Goal: Transaction & Acquisition: Book appointment/travel/reservation

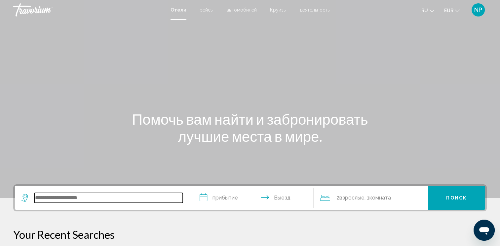
click at [117, 199] on input "Search widget" at bounding box center [108, 198] width 148 height 10
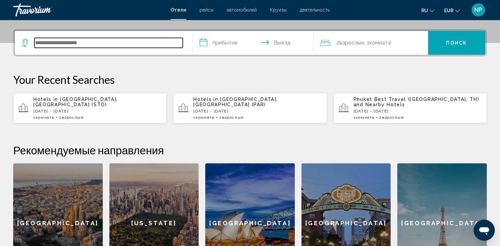
scroll to position [163, 0]
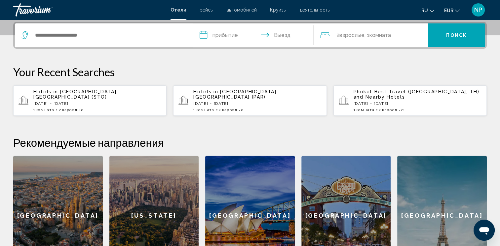
click at [78, 108] on span "Взрослые" at bounding box center [73, 110] width 22 height 5
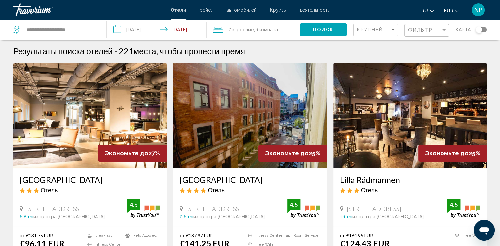
click at [147, 29] on input "**********" at bounding box center [158, 31] width 103 height 22
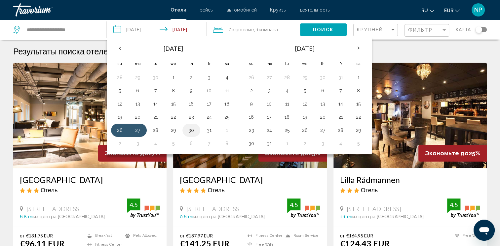
click at [191, 130] on button "30" at bounding box center [191, 130] width 11 height 9
drag, startPoint x: 191, startPoint y: 130, endPoint x: 208, endPoint y: 130, distance: 17.5
click at [208, 130] on tr "26 27 28 29 30 31 1" at bounding box center [173, 130] width 125 height 13
click at [208, 130] on button "31" at bounding box center [209, 130] width 11 height 9
type input "**********"
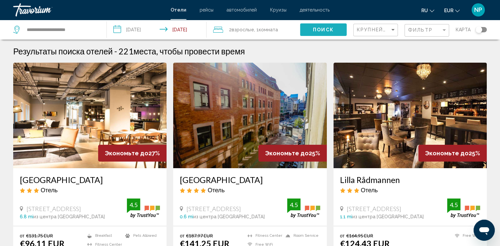
click at [327, 30] on span "Поиск" at bounding box center [323, 29] width 21 height 5
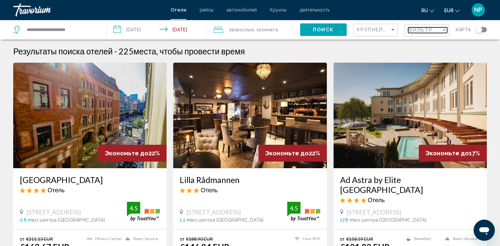
click at [429, 28] on span "Фильтр" at bounding box center [420, 29] width 24 height 5
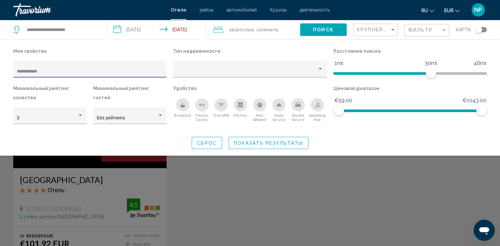
type input "**********"
click at [106, 184] on div "Search widget" at bounding box center [250, 172] width 500 height 147
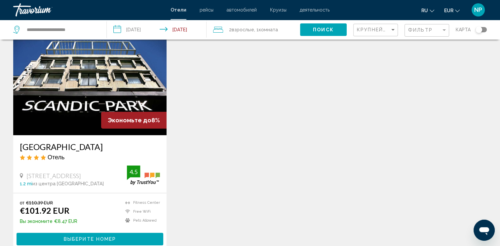
scroll to position [66, 0]
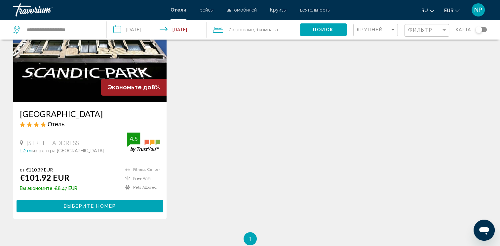
click at [107, 207] on span "Выберите номер" at bounding box center [90, 206] width 52 height 5
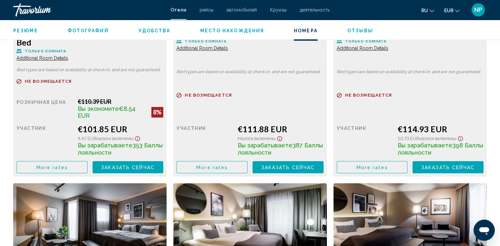
scroll to position [991, 0]
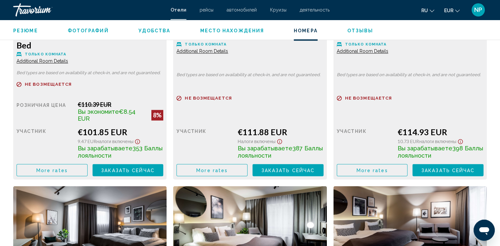
click at [67, 168] on button "More rates" at bounding box center [52, 170] width 71 height 12
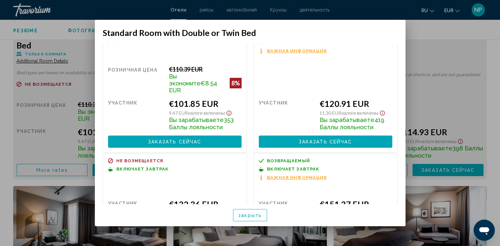
scroll to position [0, 0]
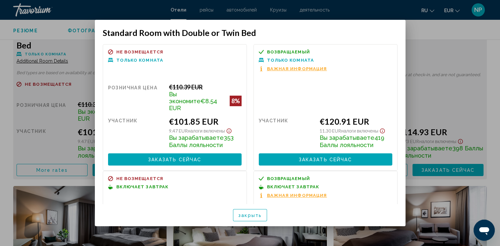
drag, startPoint x: 264, startPoint y: 27, endPoint x: 267, endPoint y: 43, distance: 16.4
click at [267, 43] on mat-dialog-container "Standard Room with Double or Twin Bed Не возмещается Только комната Розничная ц…" at bounding box center [250, 123] width 311 height 207
click at [448, 52] on div at bounding box center [250, 123] width 500 height 246
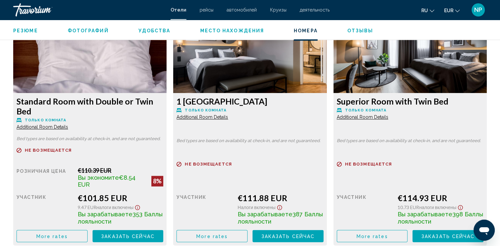
scroll to position [958, 0]
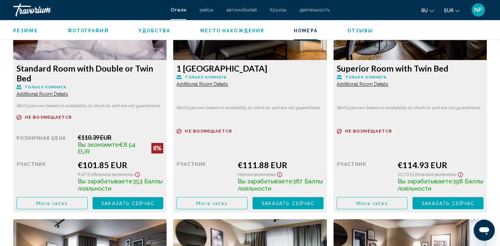
click at [54, 204] on span "More rates" at bounding box center [51, 203] width 31 height 5
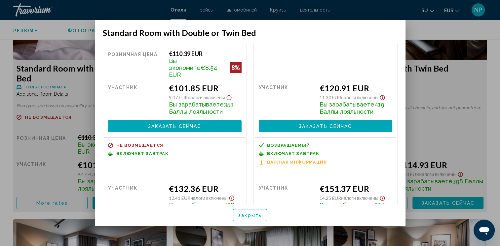
scroll to position [60, 0]
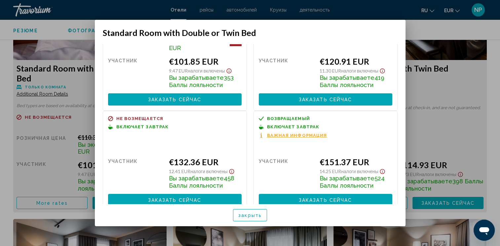
click at [439, 25] on div at bounding box center [250, 123] width 500 height 246
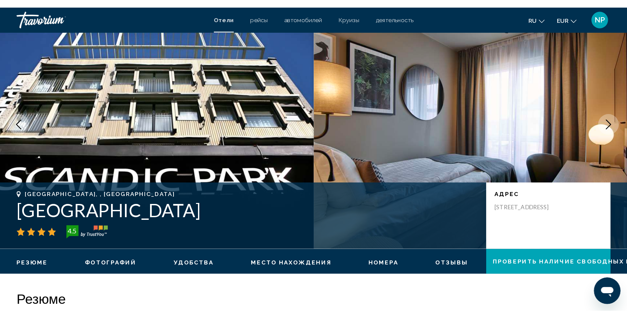
scroll to position [0, 0]
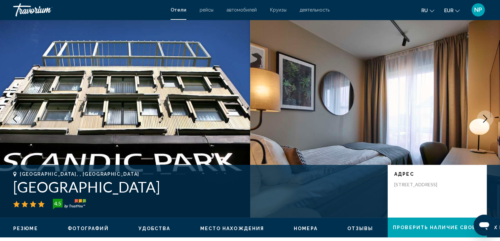
click at [478, 11] on span "NP" at bounding box center [478, 10] width 8 height 7
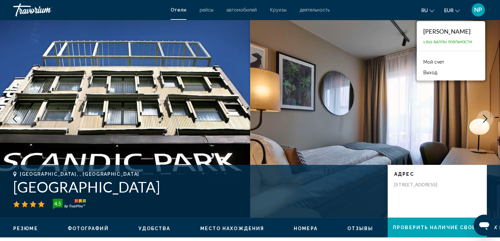
click at [426, 108] on img "Main content" at bounding box center [375, 119] width 250 height 198
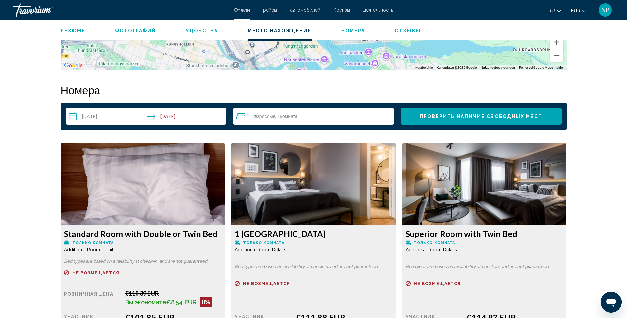
scroll to position [859, 0]
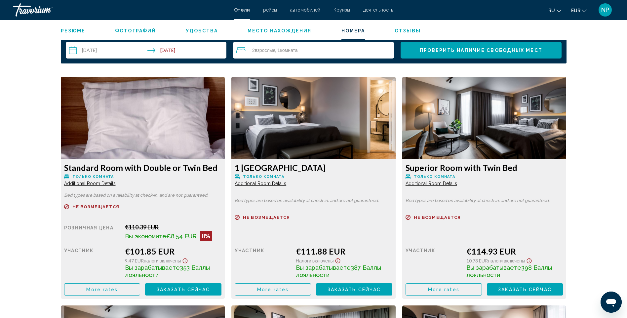
click at [494, 48] on span "Проверить наличие свободных мест" at bounding box center [481, 50] width 123 height 5
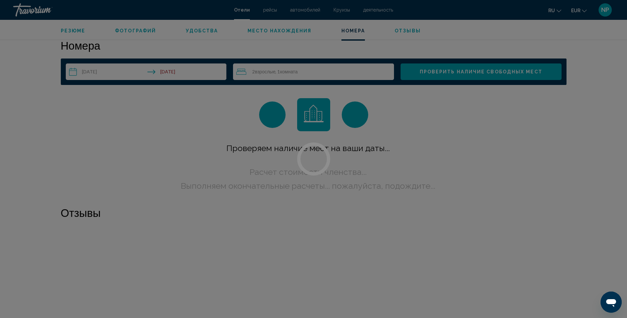
scroll to position [836, 0]
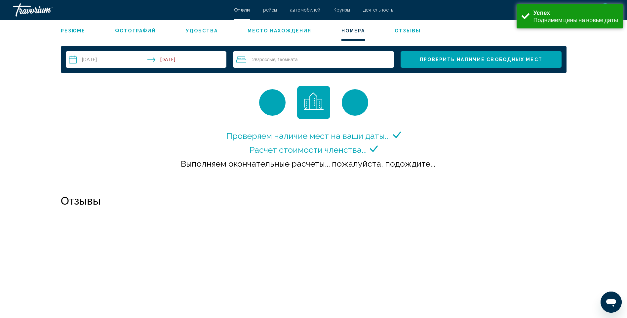
scroll to position [859, 0]
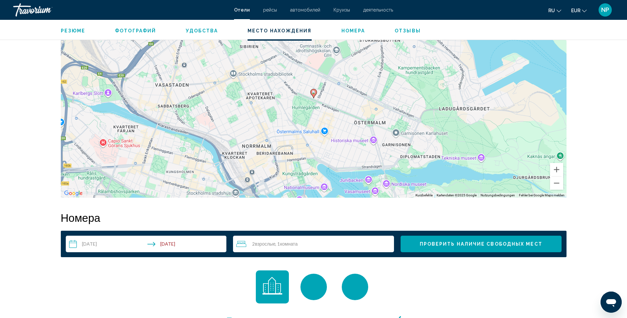
scroll to position [727, 0]
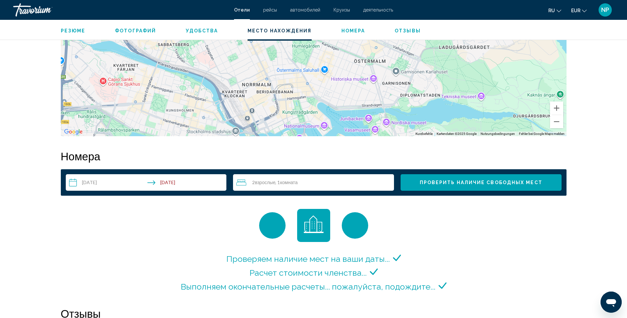
click at [486, 183] on span "Проверить наличие свободных мест" at bounding box center [481, 182] width 123 height 5
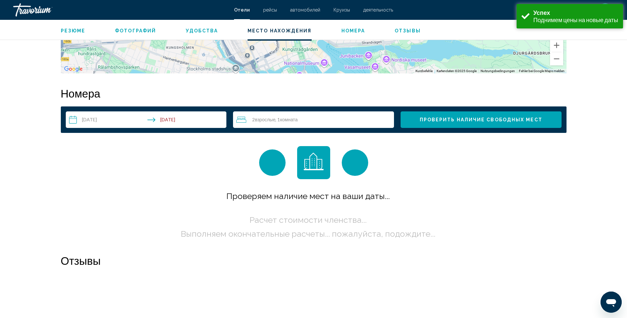
scroll to position [836, 0]
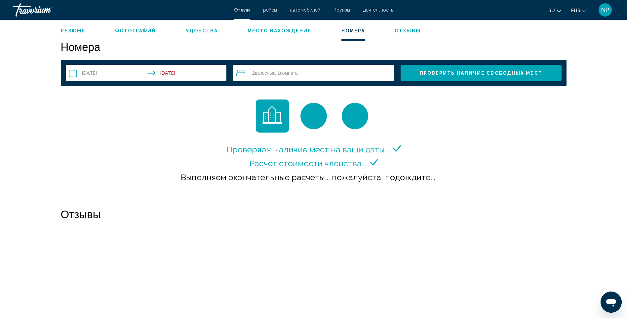
click at [197, 62] on div "**********" at bounding box center [313, 73] width 505 height 26
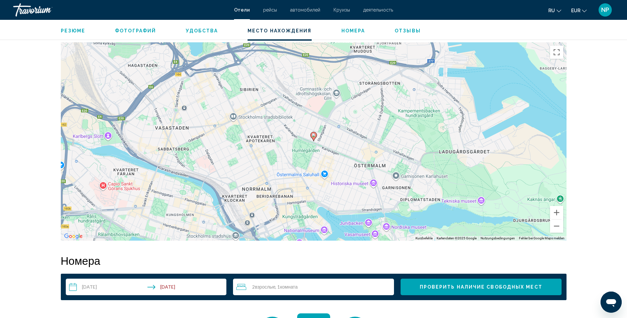
scroll to position [572, 0]
